Goal: Information Seeking & Learning: Learn about a topic

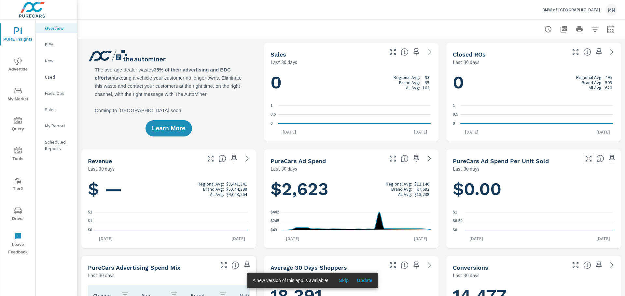
scroll to position [0, 0]
click at [342, 280] on span "Skip" at bounding box center [344, 281] width 16 height 6
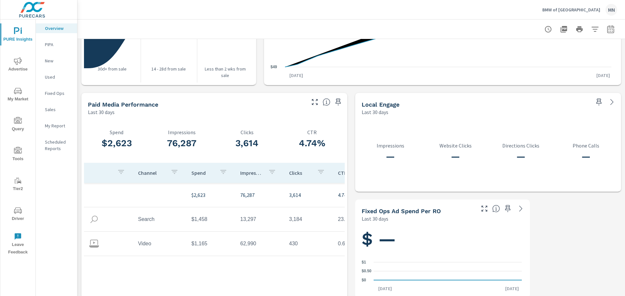
scroll to position [810, 0]
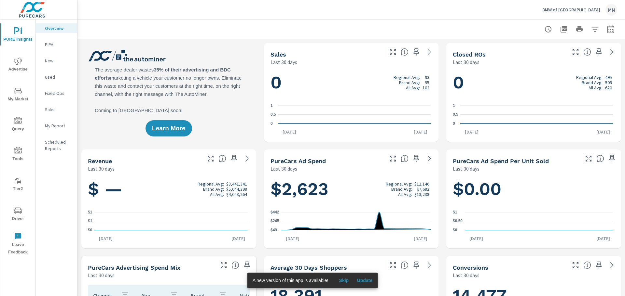
scroll to position [0, 0]
click at [344, 279] on span "Skip" at bounding box center [344, 281] width 16 height 6
click at [365, 281] on span "Update" at bounding box center [365, 281] width 16 height 6
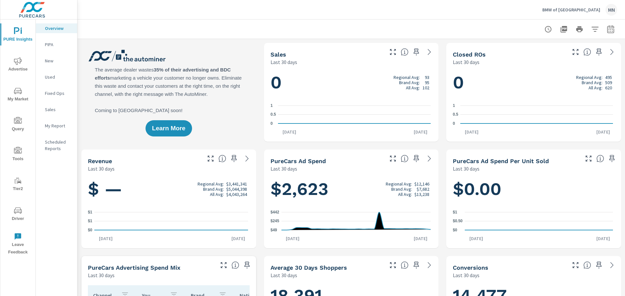
scroll to position [0, 0]
click at [16, 67] on span "Advertise" at bounding box center [17, 65] width 31 height 16
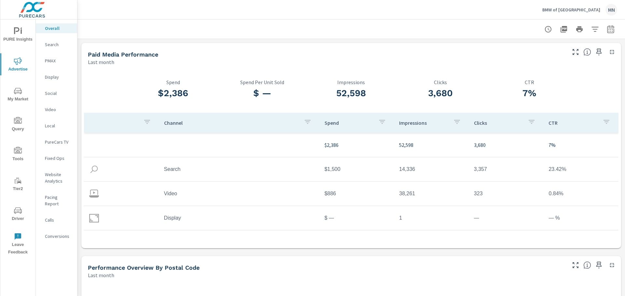
click at [51, 57] on div "PMAX" at bounding box center [56, 61] width 41 height 10
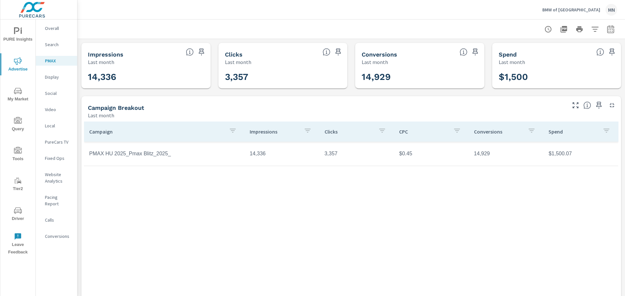
click at [52, 111] on p "Video" at bounding box center [58, 109] width 27 height 7
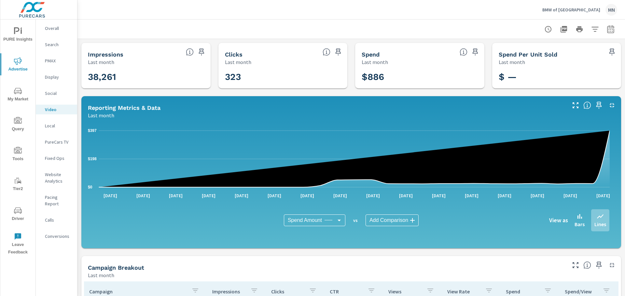
click at [607, 103] on button "button" at bounding box center [612, 105] width 10 height 10
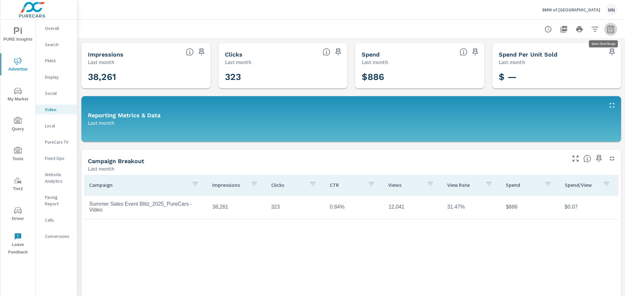
click at [607, 30] on icon "button" at bounding box center [611, 29] width 8 height 8
select select "Last month"
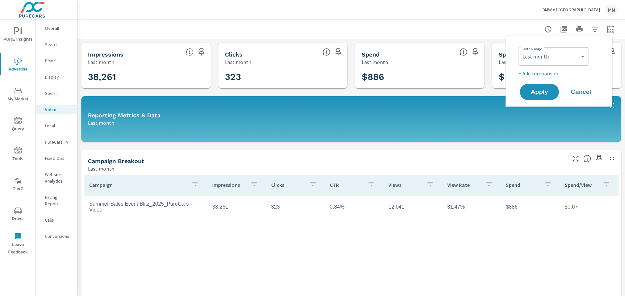
click at [227, 232] on div "Campaign Impressions Clicks CTR Views View Rate Spend Spend/View Summer Sales E…" at bounding box center [351, 259] width 534 height 168
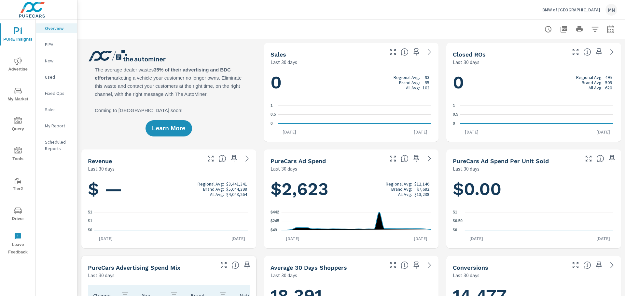
scroll to position [0, 0]
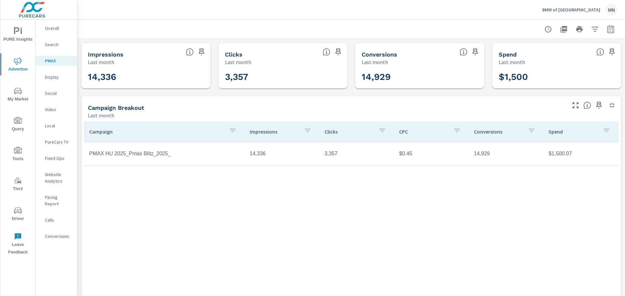
click at [52, 76] on p "Display" at bounding box center [58, 77] width 27 height 7
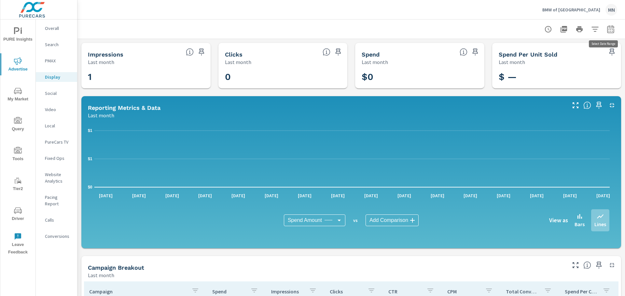
click at [607, 31] on icon "button" at bounding box center [611, 29] width 8 height 8
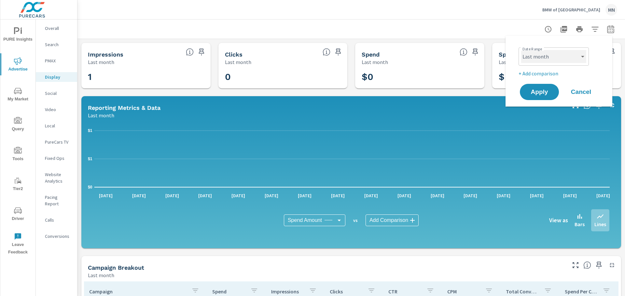
click at [544, 57] on select "Custom Yesterday Last week Last 7 days Last 14 days Last 30 days Last 45 days L…" at bounding box center [553, 56] width 65 height 13
click at [521, 50] on select "Custom Yesterday Last week Last 7 days Last 14 days Last 30 days Last 45 days L…" at bounding box center [553, 56] width 65 height 13
select select "custom"
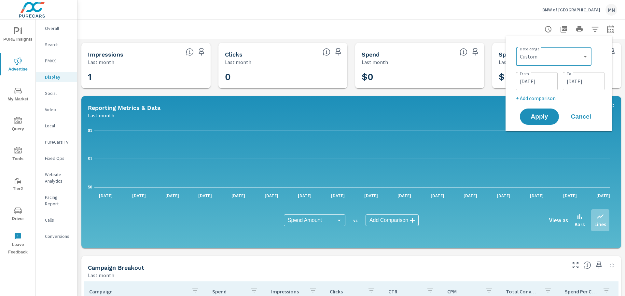
click at [535, 82] on input "07/01/2025" at bounding box center [536, 81] width 36 height 13
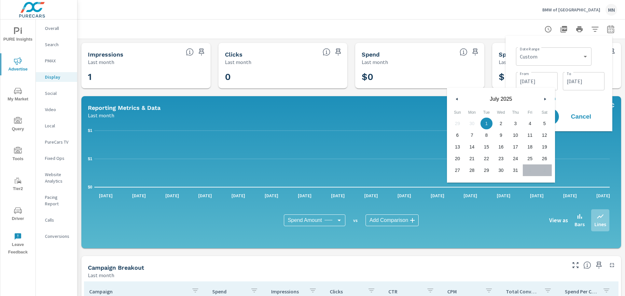
click at [454, 98] on button "button" at bounding box center [457, 99] width 8 height 8
click at [489, 124] on span "1" at bounding box center [486, 123] width 15 height 8
type input "04/01/2025"
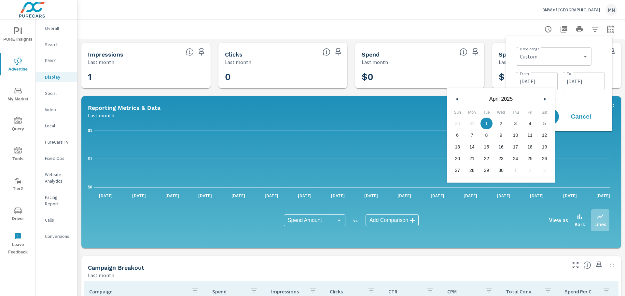
click at [485, 122] on span "1" at bounding box center [486, 123] width 15 height 8
click at [579, 96] on p "+ Add comparison" at bounding box center [560, 98] width 89 height 8
select select "Previous period"
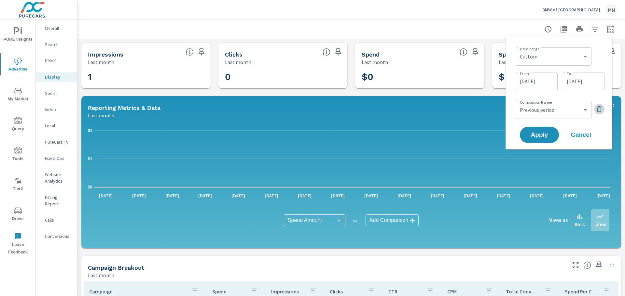
click at [596, 110] on icon "button" at bounding box center [599, 109] width 8 height 8
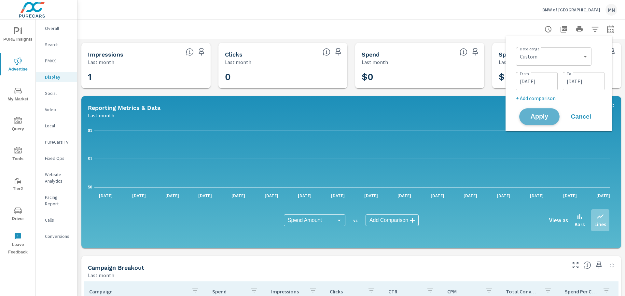
click at [528, 115] on span "Apply" at bounding box center [539, 117] width 27 height 6
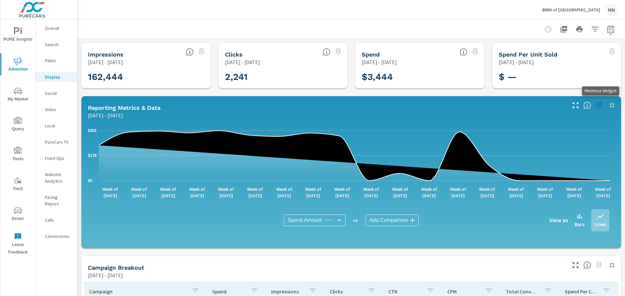
click at [608, 103] on icon "button" at bounding box center [612, 106] width 8 height 8
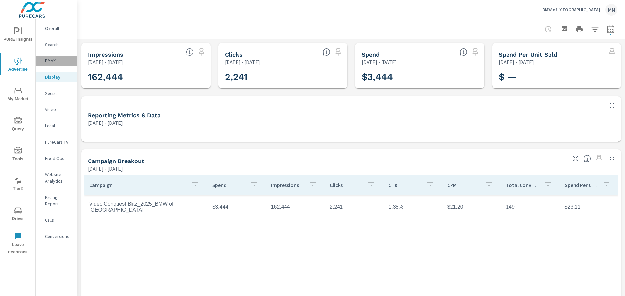
click at [55, 60] on p "PMAX" at bounding box center [58, 61] width 27 height 7
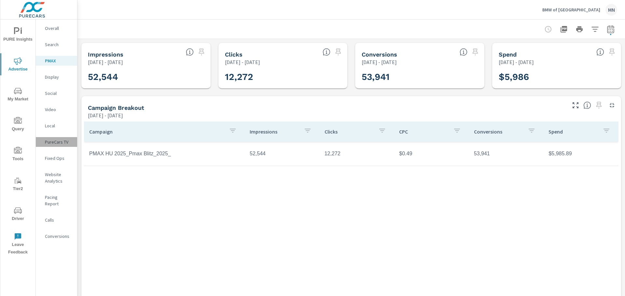
click at [62, 141] on p "PureCars TV" at bounding box center [58, 142] width 27 height 7
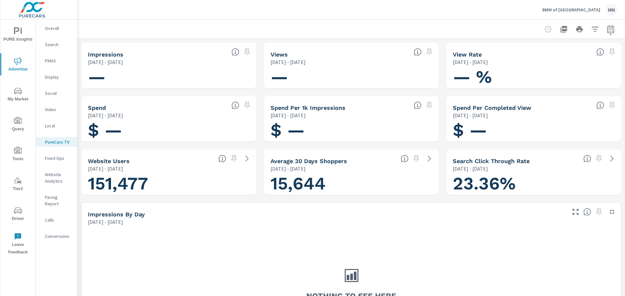
drag, startPoint x: 268, startPoint y: 107, endPoint x: 340, endPoint y: 112, distance: 71.8
click at [340, 112] on div "Spend Per 1k Impressions Apr 01, 2025 - Jul 31, 2025" at bounding box center [337, 107] width 147 height 23
drag, startPoint x: 330, startPoint y: 108, endPoint x: 274, endPoint y: 104, distance: 55.7
click at [267, 107] on div "Spend Per 1k Impressions Apr 01, 2025 - Jul 31, 2025" at bounding box center [337, 107] width 147 height 23
drag, startPoint x: 102, startPoint y: 110, endPoint x: 106, endPoint y: 110, distance: 4.6
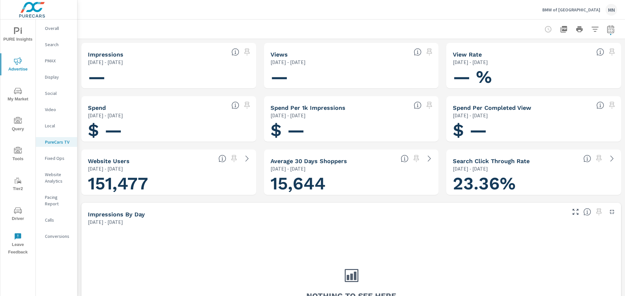
click at [75, 110] on div "PURE Insights Advertise My Market Query Tools Tier2 Driver Leave Feedback Overa…" at bounding box center [312, 148] width 625 height 296
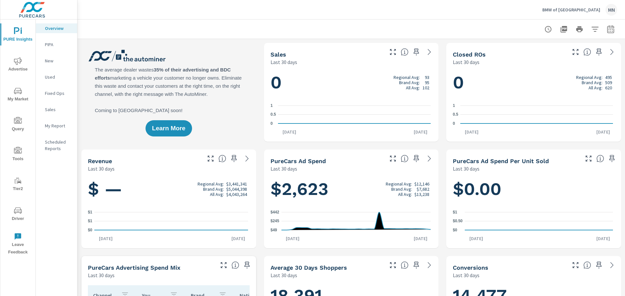
scroll to position [0, 0]
click at [13, 93] on span "My Market" at bounding box center [17, 95] width 31 height 16
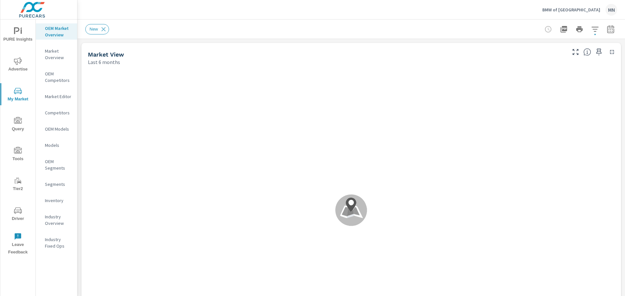
scroll to position [0, 0]
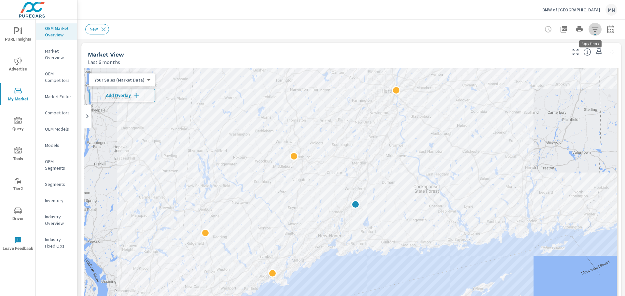
click at [591, 30] on icon "button" at bounding box center [595, 29] width 8 height 8
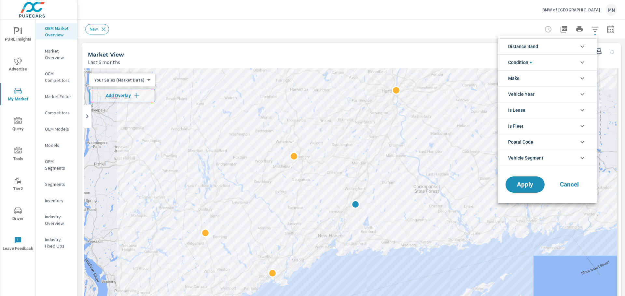
click at [587, 47] on li "Distance Band" at bounding box center [547, 46] width 99 height 16
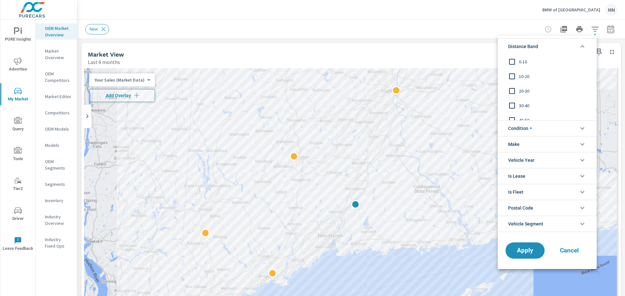
click at [511, 62] on input "filter options" at bounding box center [512, 62] width 14 height 14
click at [511, 75] on input "filter options" at bounding box center [512, 77] width 14 height 14
click at [512, 91] on input "filter options" at bounding box center [512, 91] width 14 height 14
click at [526, 250] on span "Apply" at bounding box center [525, 251] width 27 height 6
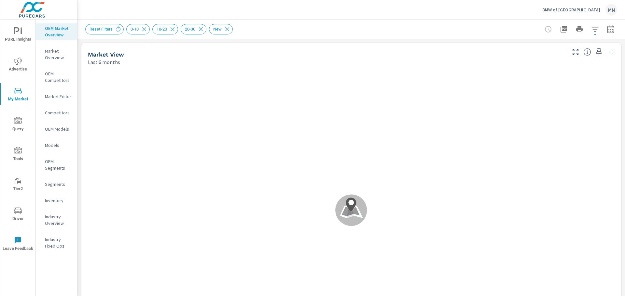
scroll to position [0, 0]
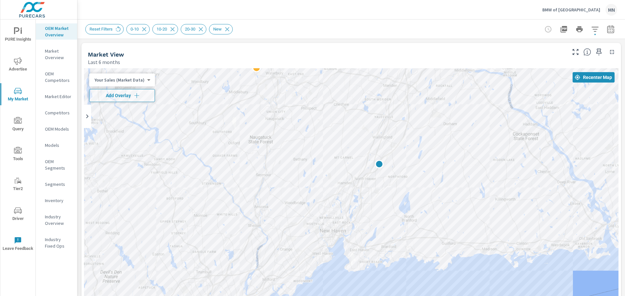
drag, startPoint x: 468, startPoint y: 165, endPoint x: 361, endPoint y: 119, distance: 116.8
click at [361, 119] on div "2" at bounding box center [351, 200] width 534 height 264
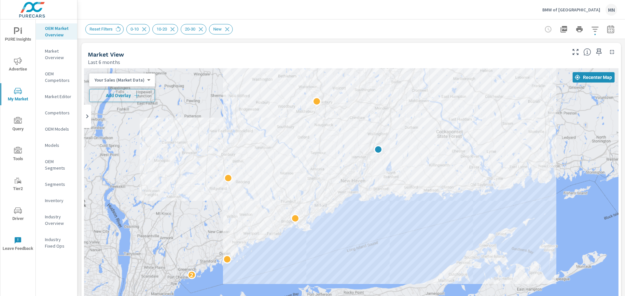
click at [133, 95] on icon "button" at bounding box center [136, 95] width 7 height 7
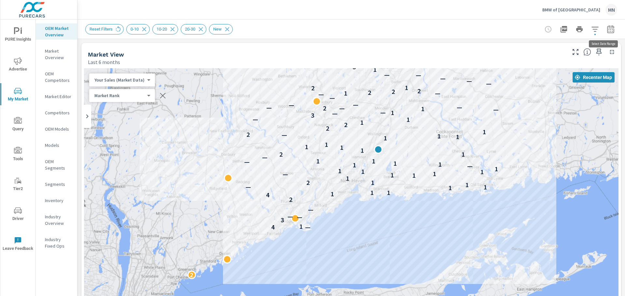
click at [608, 28] on icon "button" at bounding box center [610, 29] width 7 height 8
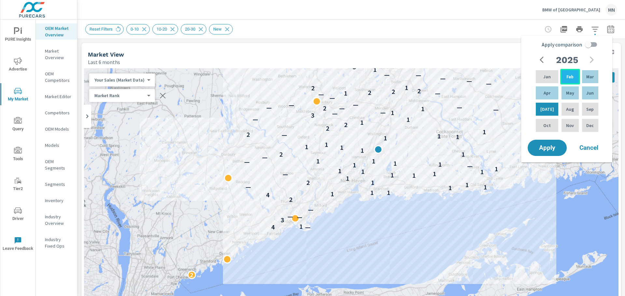
click at [569, 74] on p "Feb" at bounding box center [569, 77] width 7 height 7
click at [588, 74] on p "Mar" at bounding box center [589, 77] width 7 height 7
click at [584, 74] on div "Mar" at bounding box center [590, 77] width 19 height 16
click at [569, 93] on p "May" at bounding box center [570, 93] width 8 height 7
click at [588, 44] on input "Apply comparison" at bounding box center [587, 44] width 37 height 12
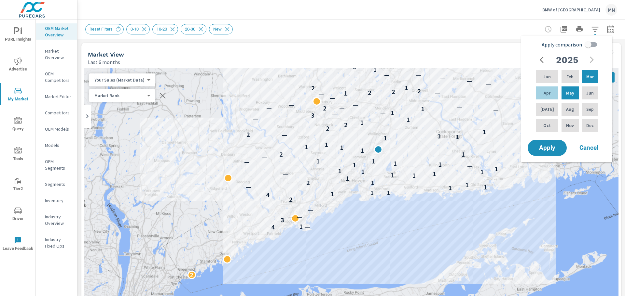
checkbox input "true"
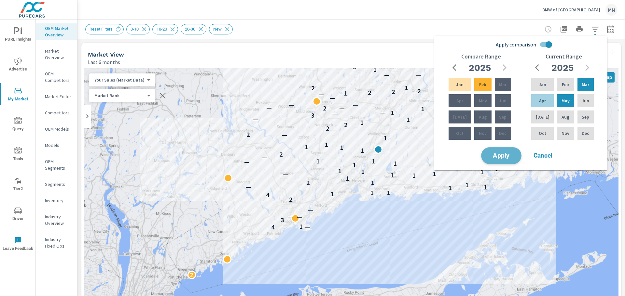
click at [498, 159] on span "Apply" at bounding box center [501, 156] width 27 height 6
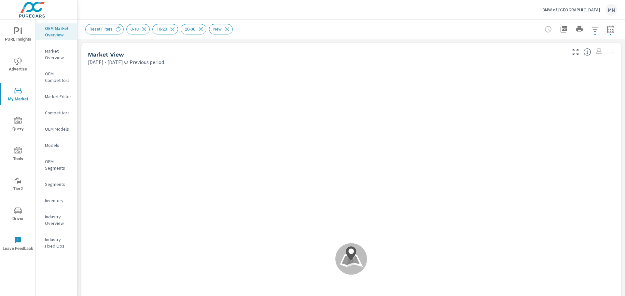
scroll to position [0, 0]
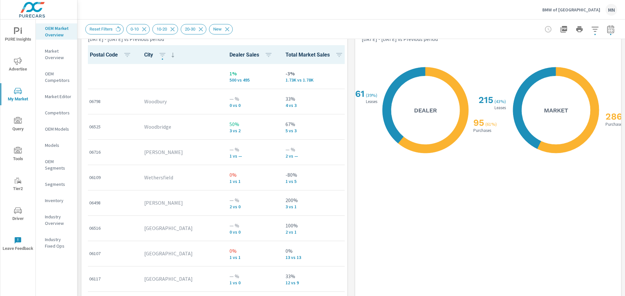
scroll to position [757, 0]
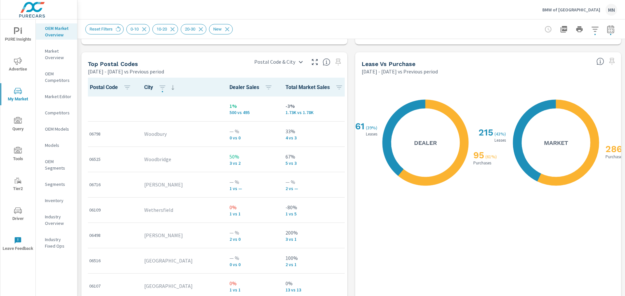
click at [285, 87] on span "Total Market Sales" at bounding box center [315, 88] width 60 height 8
click at [335, 89] on icon "button" at bounding box center [339, 88] width 8 height 8
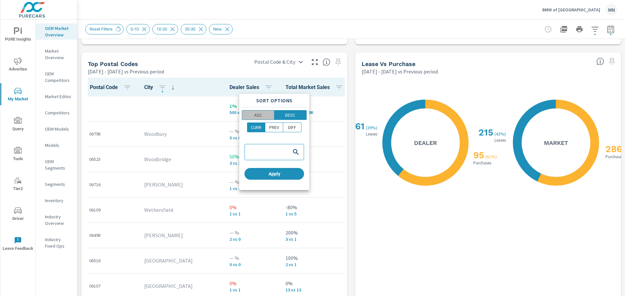
click at [263, 115] on span "ASC" at bounding box center [258, 115] width 28 height 7
click at [295, 126] on p "DIFF" at bounding box center [291, 127] width 8 height 7
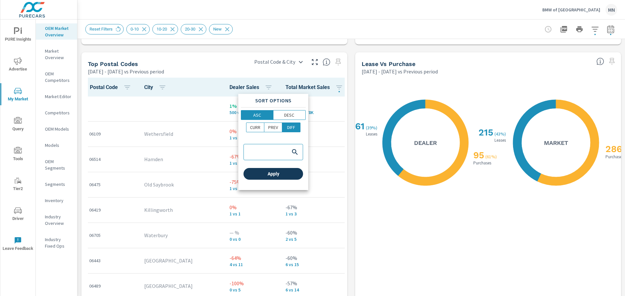
click at [281, 172] on span "Apply" at bounding box center [273, 174] width 54 height 6
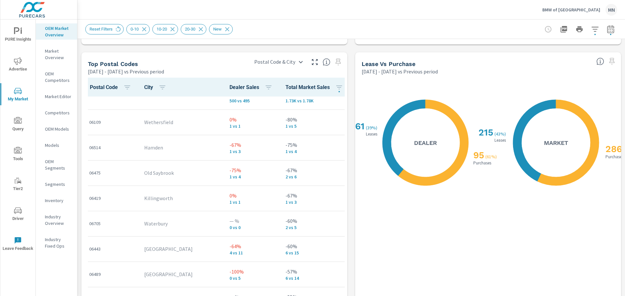
scroll to position [26, 0]
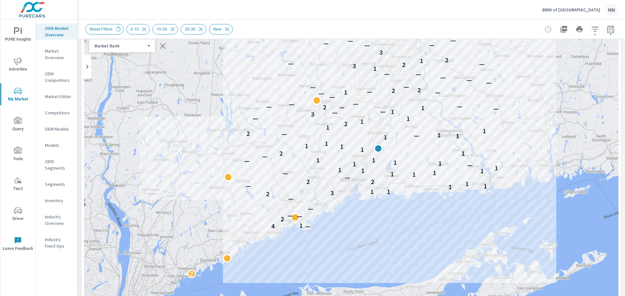
scroll to position [42, 0]
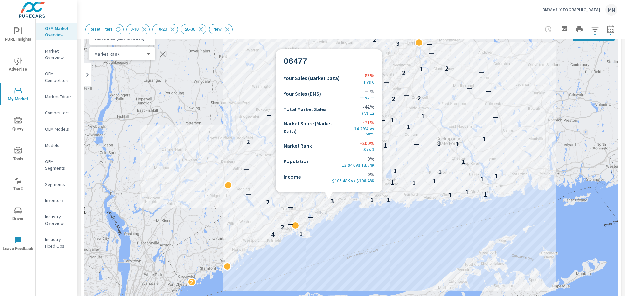
click at [329, 195] on div "2 — 4 1 2 — — — — 2 3 1 1 1 1 — 1 2 2 — 1 1 — 1 1 1 1 1 — 1 1 1 — 1 1 — 1 2 1 1…" at bounding box center [351, 208] width 534 height 362
click at [332, 195] on div "2 — 4 1 2 — — — — 2 3 1 1 1 1 — 1 2 2 — 1 1 — 1 1 1 1 1 — 1 1 1 — 1 1 — 1 2 1 1…" at bounding box center [351, 208] width 534 height 362
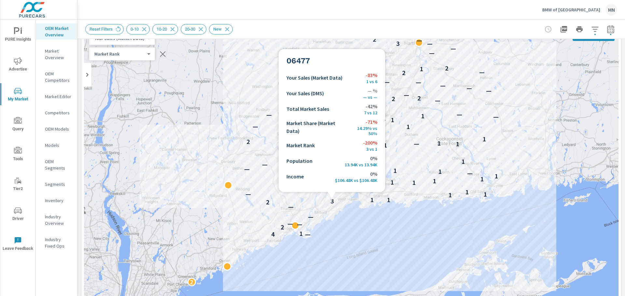
click at [332, 195] on div "2 — 4 1 2 — — — — 2 3 1 1 1 1 — 1 2 2 — 1 1 — 1 1 1 1 1 — 1 1 1 — 1 1 — 1 2 1 1…" at bounding box center [351, 208] width 534 height 362
click at [328, 195] on div "2 — 4 1 2 — — — — 2 3 1 1 1 1 — 1 2 2 — 1 1 — 1 1 1 1 1 — 1 1 1 — 1 1 — 1 2 1 1…" at bounding box center [351, 208] width 534 height 362
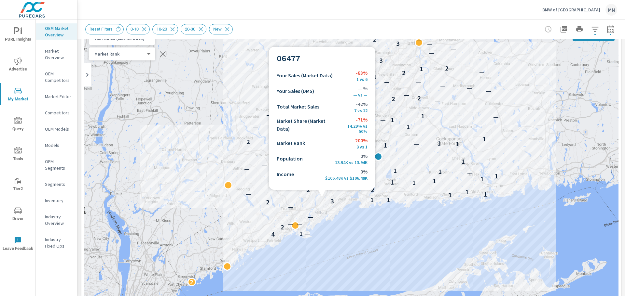
click at [322, 193] on div "2 — 4 1 2 — — — — 2 3 1 1 1 1 — 1 2 2 — 1 1 — 1 1 1 1 1 — 1 1 1 — 1 1 — 1 2 1 1…" at bounding box center [351, 208] width 534 height 362
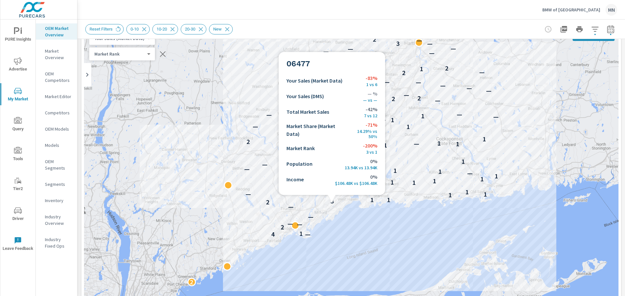
click at [332, 198] on div "3" at bounding box center [332, 201] width 8 height 8
click at [331, 199] on p "3" at bounding box center [332, 202] width 4 height 8
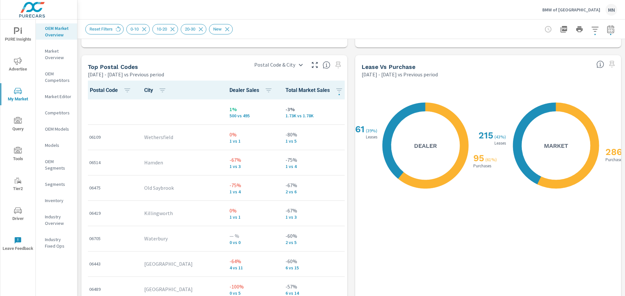
scroll to position [755, 0]
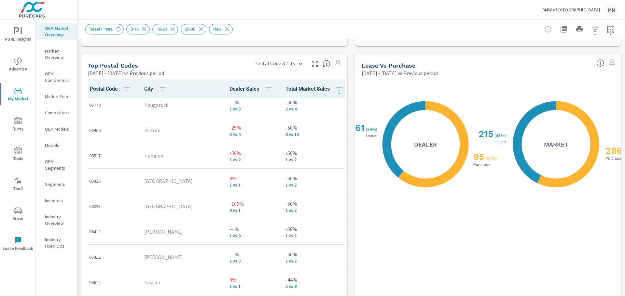
scroll to position [423, 0]
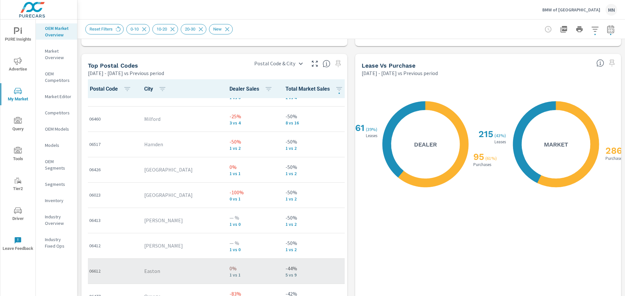
scroll to position [506, 0]
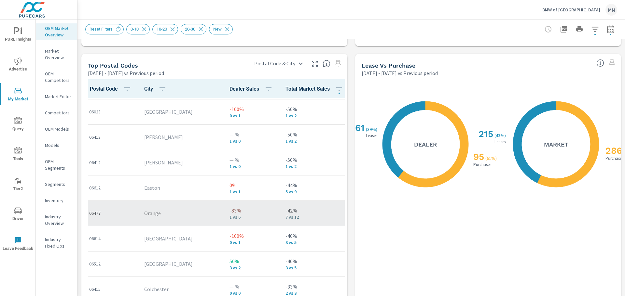
click at [158, 216] on p "Orange" at bounding box center [181, 214] width 75 height 8
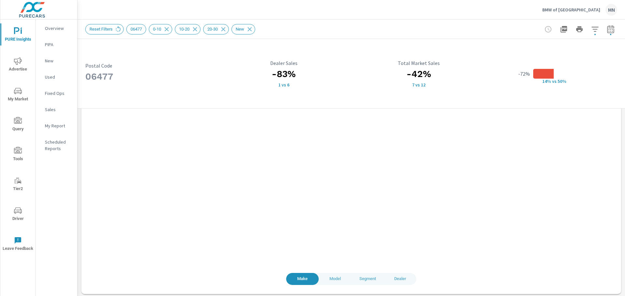
scroll to position [578, 0]
click at [331, 275] on span "Model" at bounding box center [334, 277] width 25 height 7
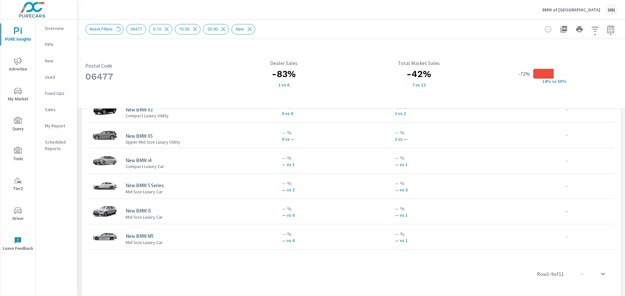
scroll to position [578, 0]
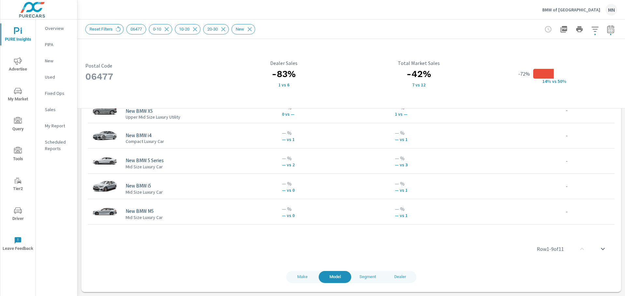
click at [397, 278] on span "Dealer" at bounding box center [400, 277] width 25 height 7
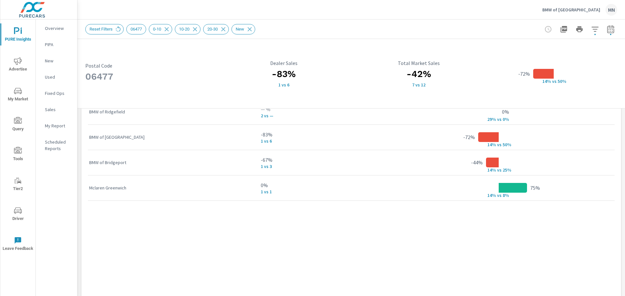
scroll to position [476, 0]
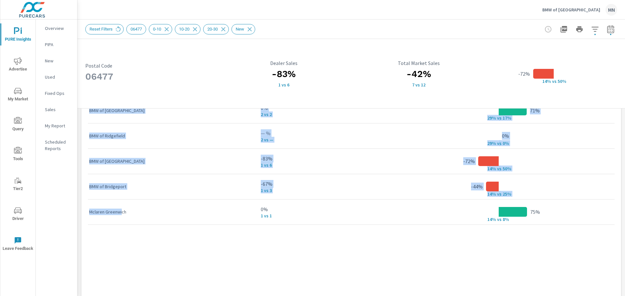
drag, startPoint x: 121, startPoint y: 213, endPoint x: 84, endPoint y: 212, distance: 37.1
click at [84, 212] on tbody "BMW of Waterbury 0% 2 vs 2 71% 29% v s 17% BMW of [GEOGRAPHIC_DATA] — % 2 vs — …" at bounding box center [351, 161] width 534 height 127
click at [111, 212] on p "Mclaren Greenwich" at bounding box center [169, 212] width 161 height 7
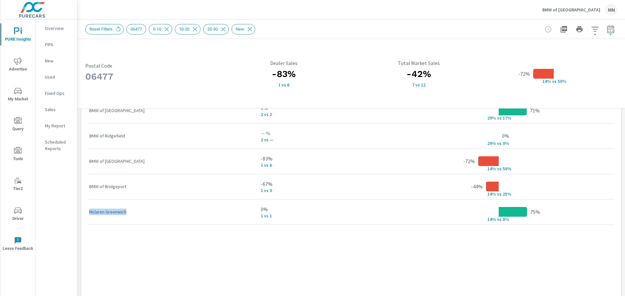
drag, startPoint x: 128, startPoint y: 213, endPoint x: 90, endPoint y: 213, distance: 37.7
click at [90, 213] on p "Mclaren Greenwich" at bounding box center [169, 212] width 161 height 7
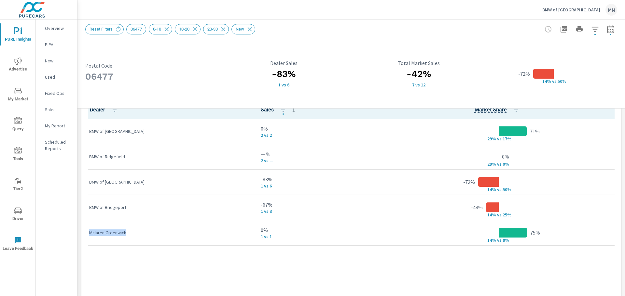
scroll to position [444, 0]
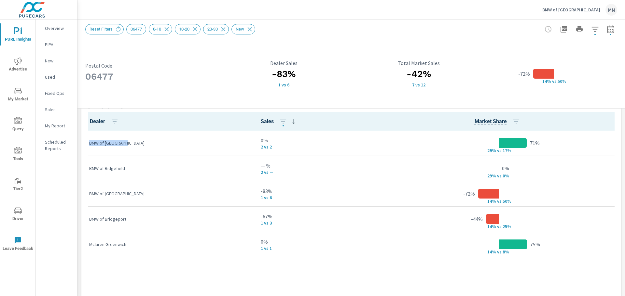
drag, startPoint x: 126, startPoint y: 144, endPoint x: 87, endPoint y: 144, distance: 38.4
click at [87, 144] on tbody "BMW of Waterbury 0% 2 vs 2 71% 29% v s 17% BMW of [GEOGRAPHIC_DATA] — % 2 vs — …" at bounding box center [351, 194] width 534 height 127
click at [110, 143] on p "BMW of [GEOGRAPHIC_DATA]" at bounding box center [169, 143] width 161 height 7
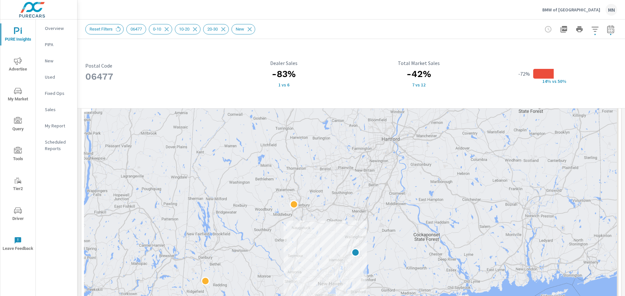
scroll to position [0, 0]
